Goal: Transaction & Acquisition: Purchase product/service

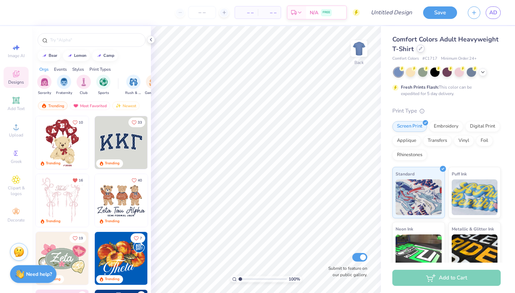
click at [422, 50] on div at bounding box center [420, 49] width 8 height 8
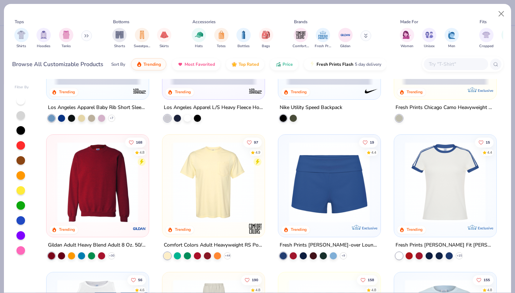
scroll to position [648, 0]
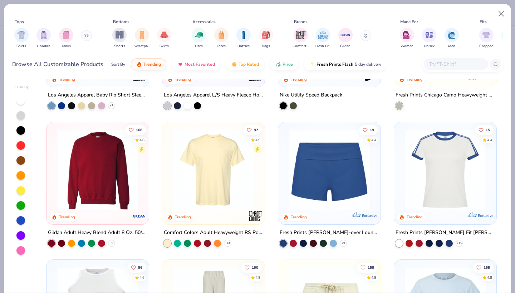
click at [461, 194] on img at bounding box center [445, 169] width 88 height 81
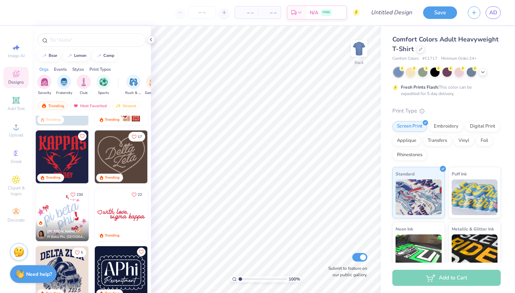
scroll to position [334, 0]
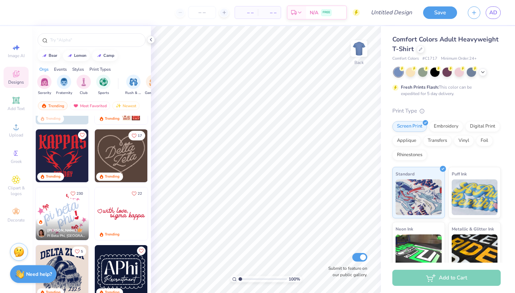
click at [135, 212] on img at bounding box center [121, 213] width 53 height 53
type input "5.28"
click at [419, 50] on icon at bounding box center [420, 48] width 3 height 3
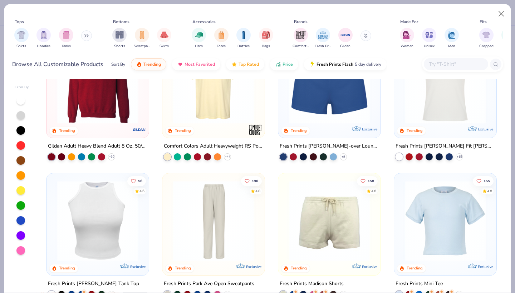
scroll to position [740, 0]
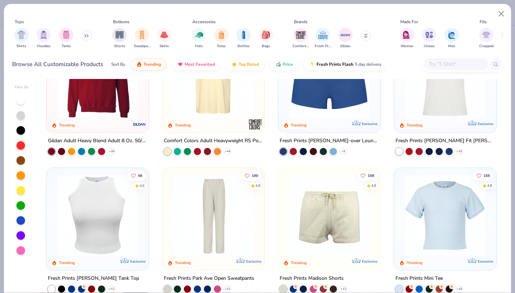
click at [455, 125] on div "15 4.4 Trending Exclusive" at bounding box center [445, 81] width 102 height 102
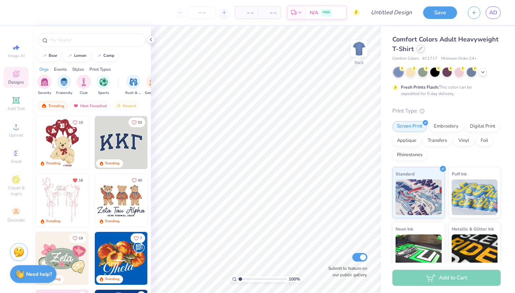
click at [421, 51] on div at bounding box center [420, 49] width 8 height 8
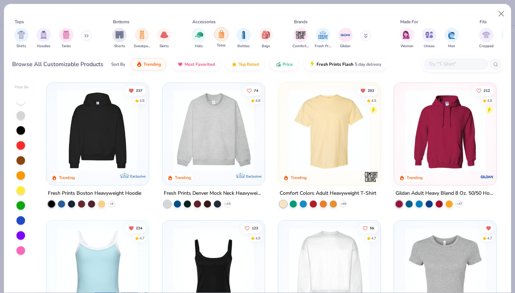
click at [216, 37] on div "filter for Totes" at bounding box center [221, 34] width 14 height 14
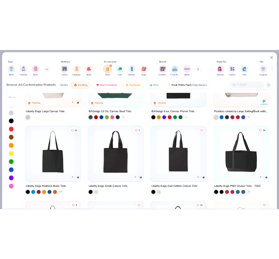
scroll to position [75, 0]
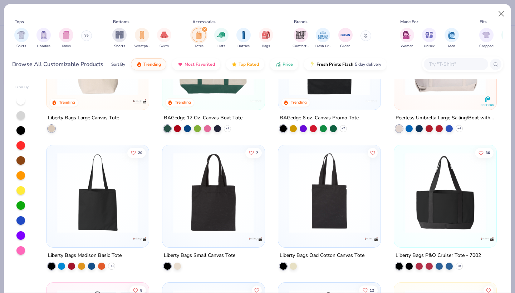
click at [234, 88] on img at bounding box center [213, 55] width 88 height 81
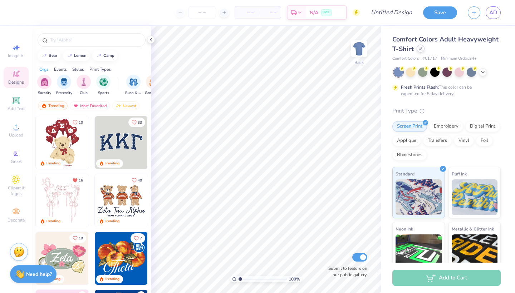
click at [419, 49] on icon at bounding box center [420, 48] width 3 height 3
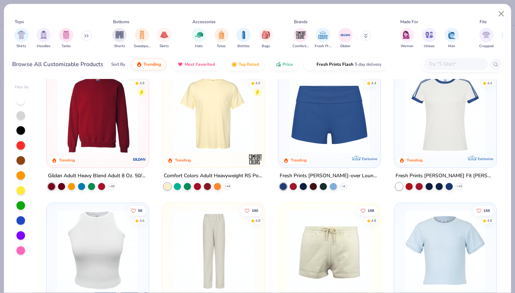
scroll to position [711, 0]
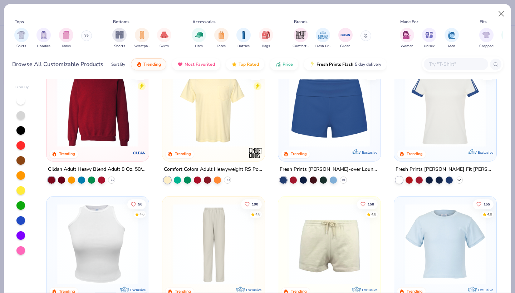
click at [460, 178] on icon at bounding box center [459, 180] width 6 height 6
